Goal: Obtain resource: Obtain resource

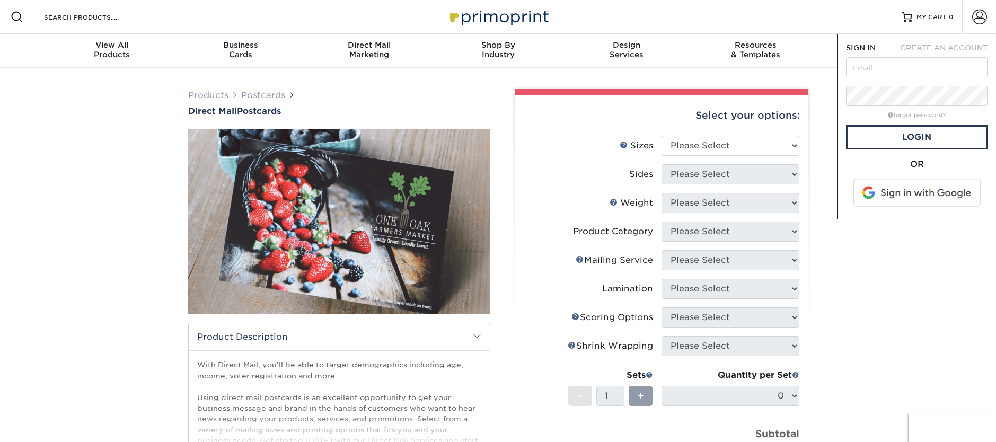
click at [919, 70] on input "text" at bounding box center [917, 67] width 142 height 20
type input "[EMAIL_ADDRESS][DOMAIN_NAME]"
click at [917, 133] on link "Login" at bounding box center [917, 137] width 142 height 24
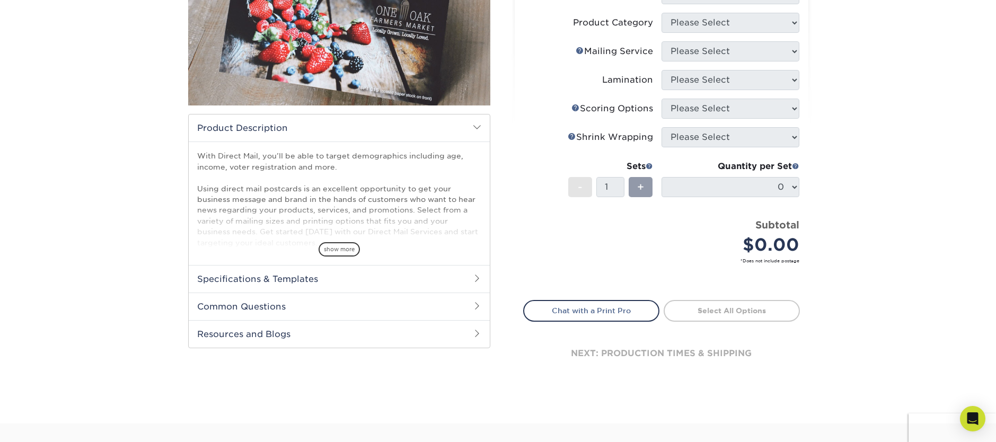
scroll to position [210, 0]
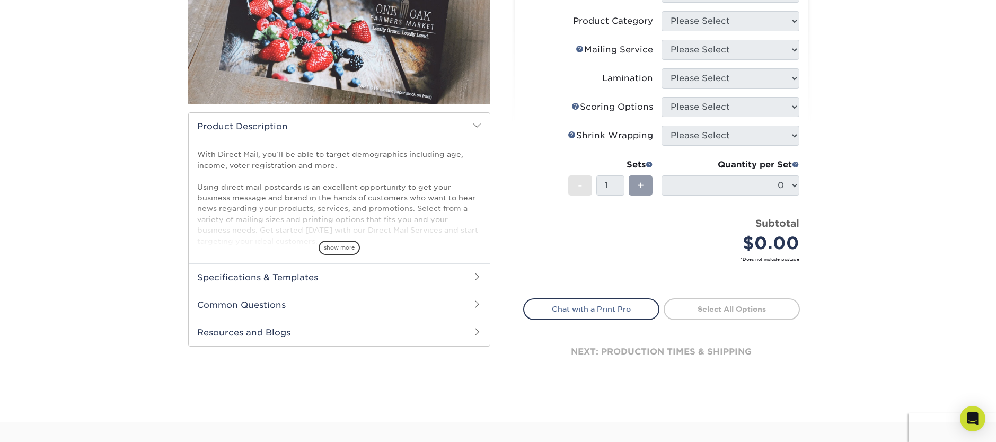
click at [317, 281] on h2 "Specifications & Templates" at bounding box center [339, 277] width 301 height 28
click at [264, 305] on link "See All Sizes" at bounding box center [258, 304] width 44 height 8
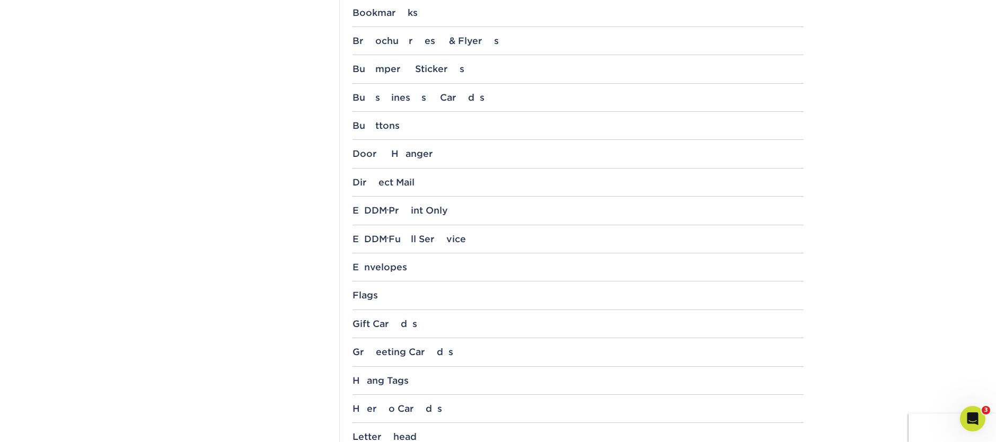
scroll to position [613, 0]
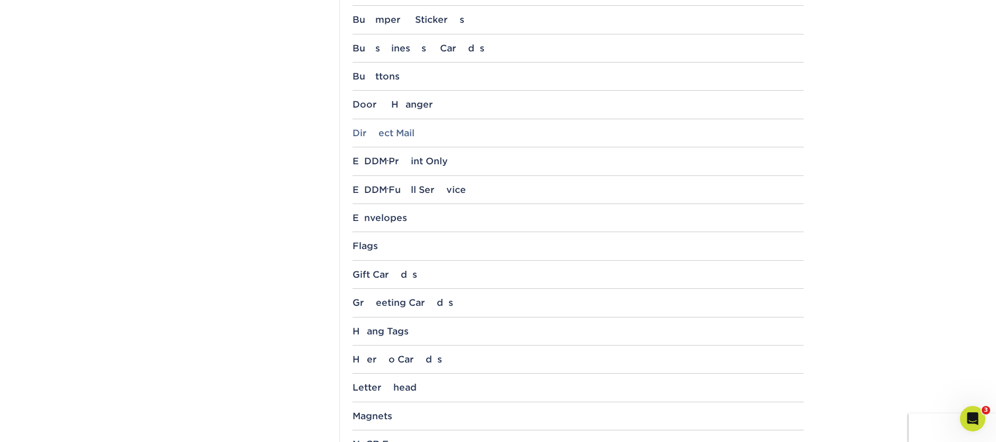
click at [392, 133] on div "Direct Mail" at bounding box center [577, 133] width 451 height 11
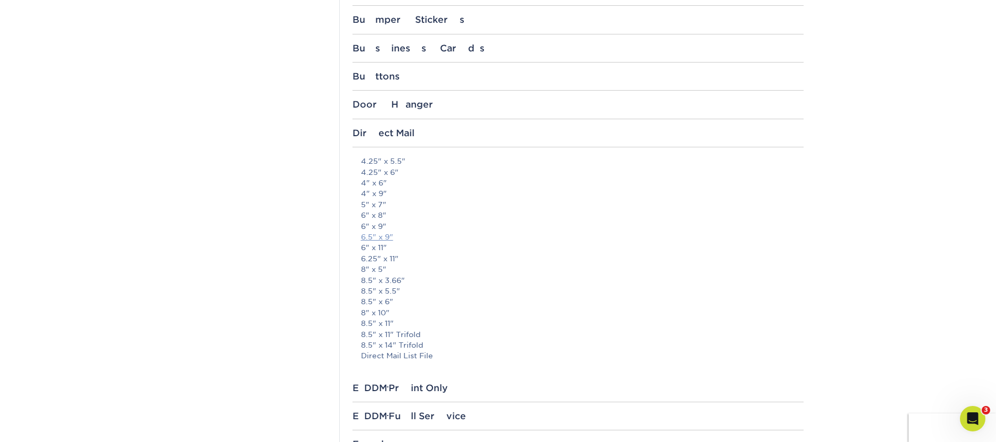
click at [379, 237] on link "6.5" x 9"" at bounding box center [377, 237] width 32 height 8
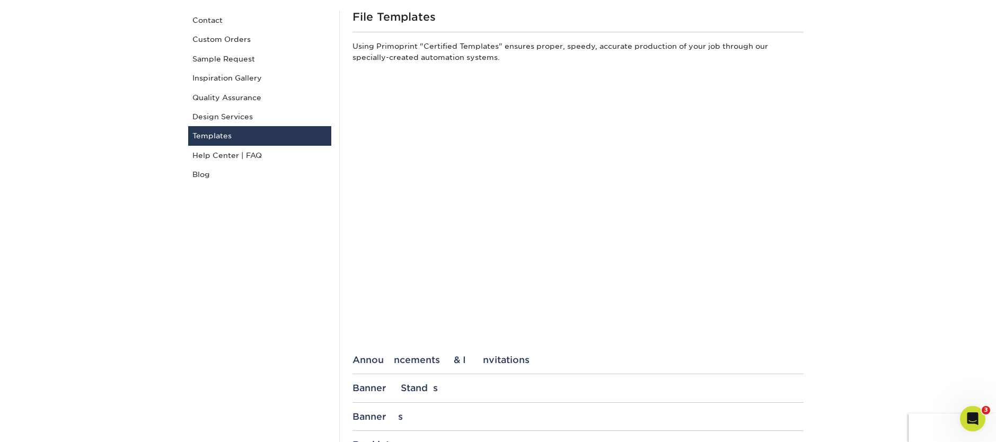
scroll to position [89, 0]
